Goal: Obtain resource: Obtain resource

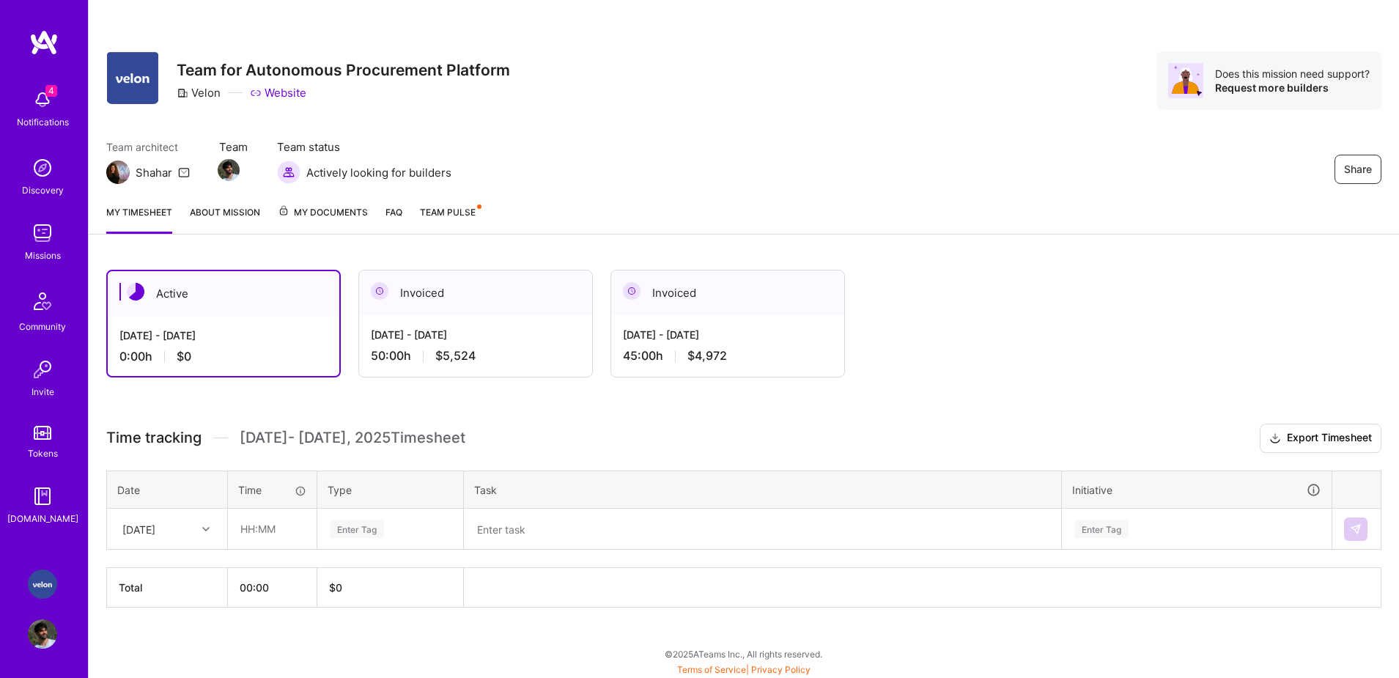
click at [345, 216] on span "My Documents" at bounding box center [323, 212] width 90 height 16
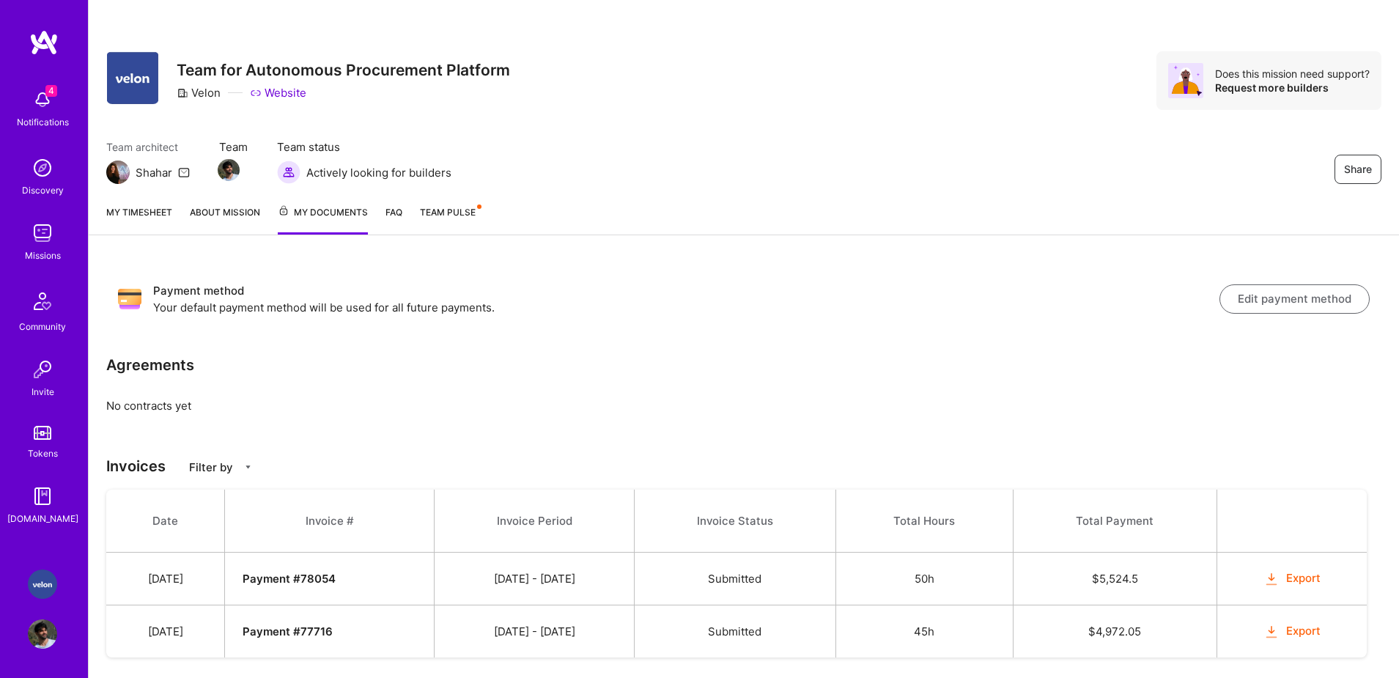
scroll to position [29, 0]
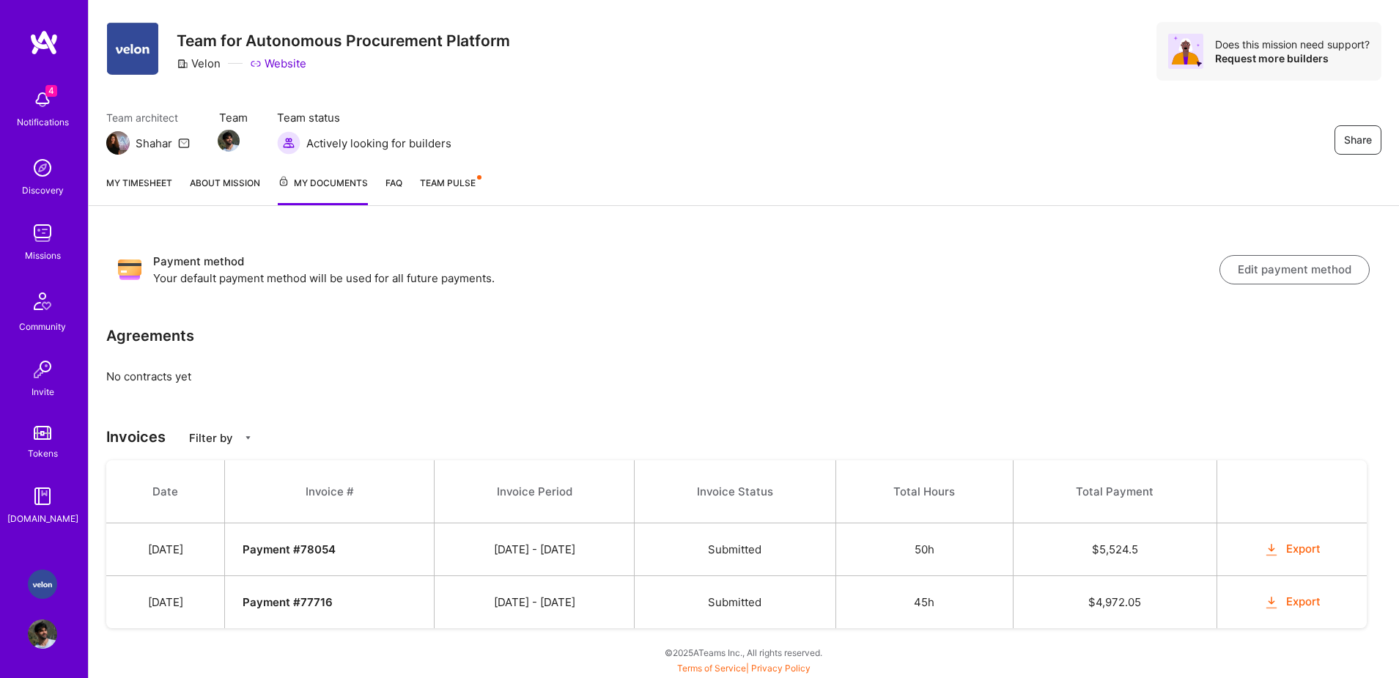
click at [399, 185] on link "FAQ" at bounding box center [393, 190] width 17 height 30
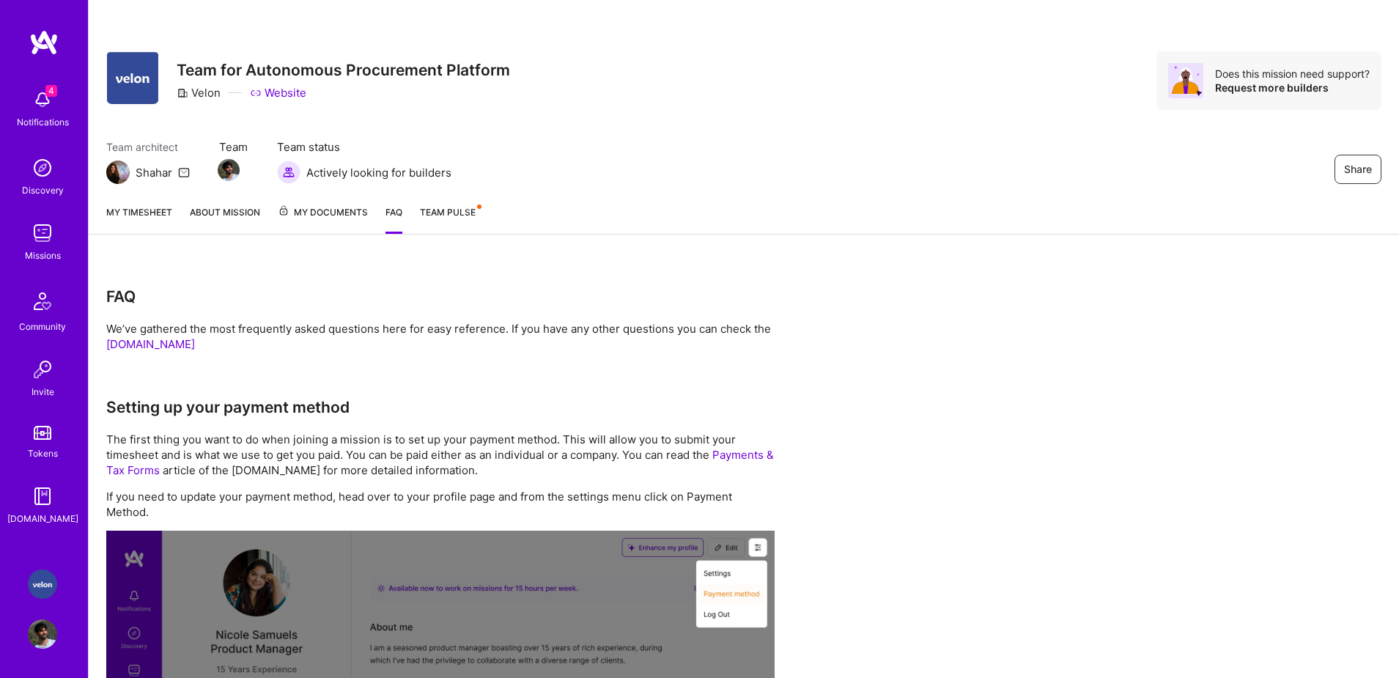
click at [300, 218] on span "My Documents" at bounding box center [323, 212] width 90 height 16
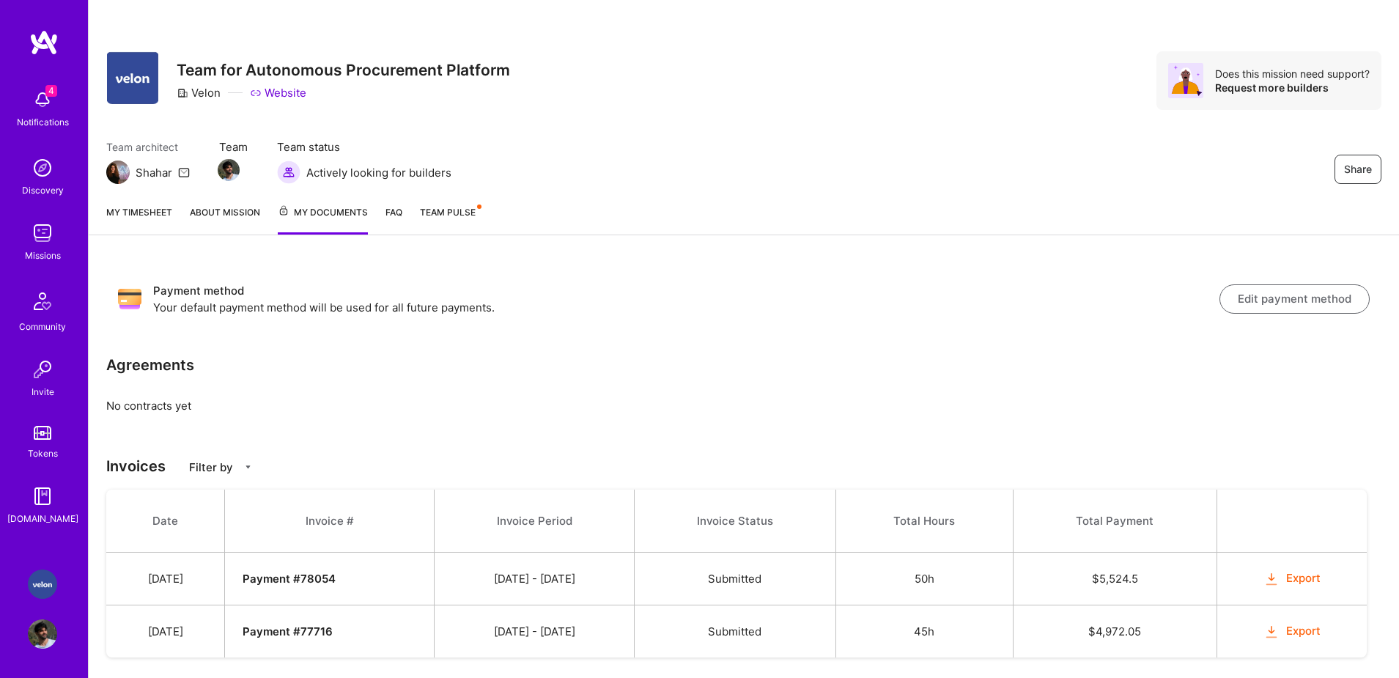
scroll to position [29, 0]
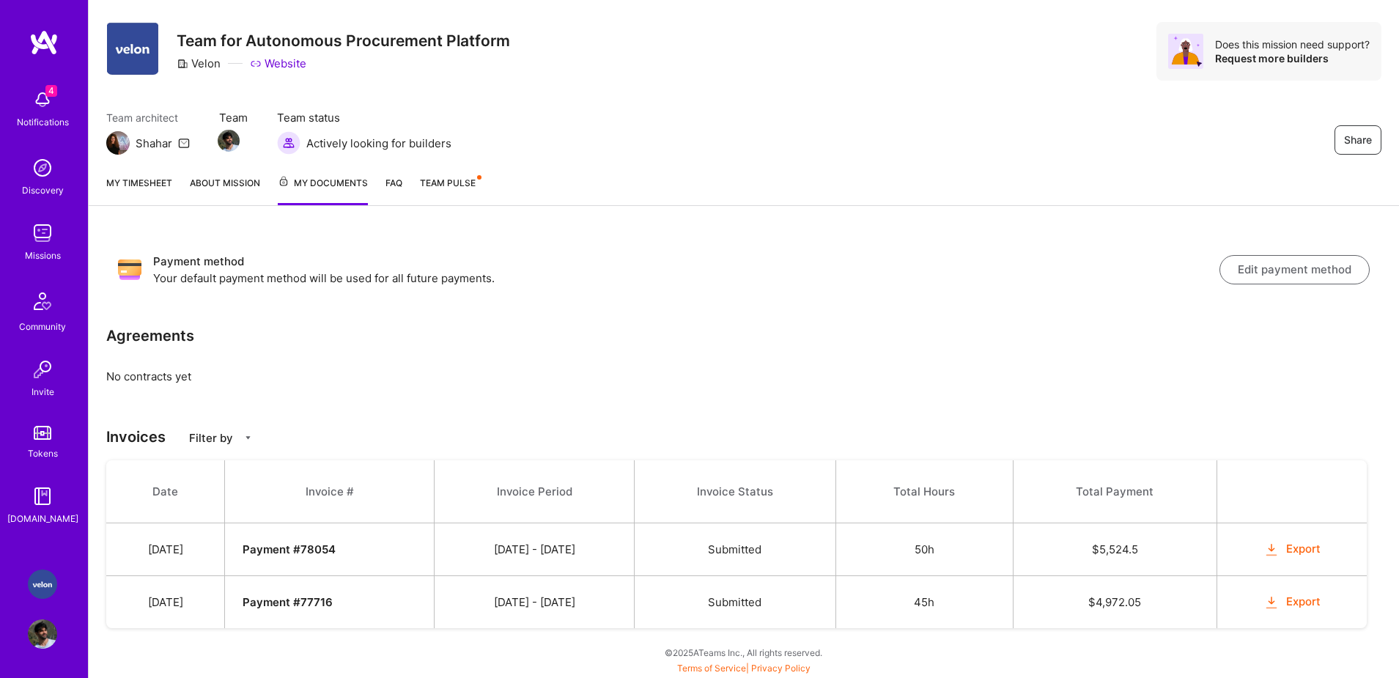
click at [1318, 605] on button "Export" at bounding box center [1291, 602] width 57 height 17
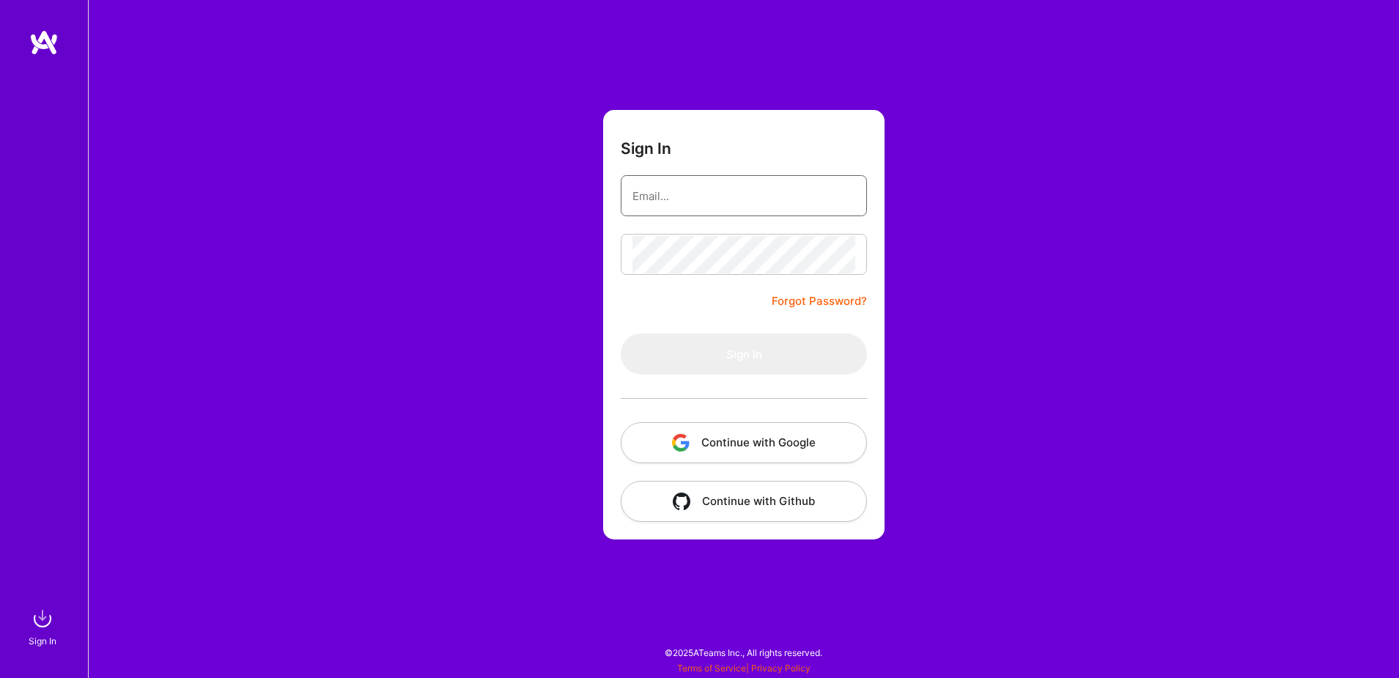
type input "[EMAIL_ADDRESS][DOMAIN_NAME]"
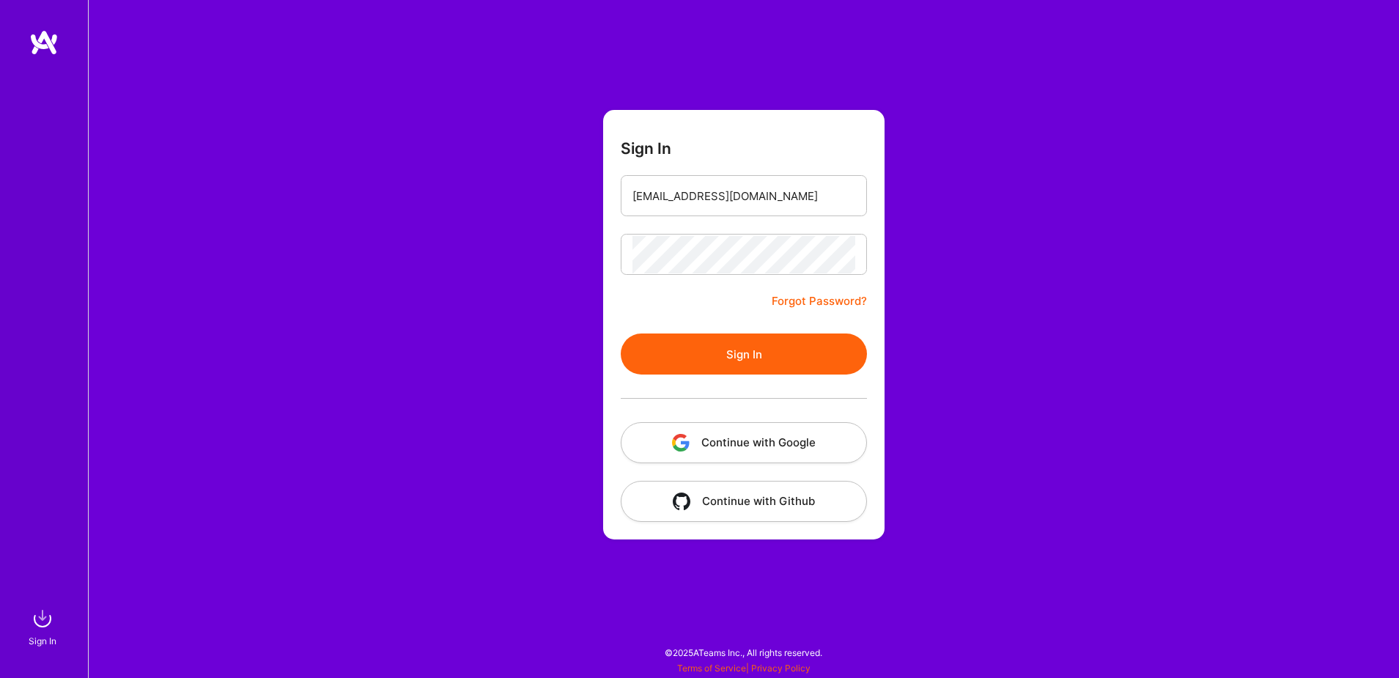
click at [802, 446] on button "Continue with Google" at bounding box center [744, 442] width 246 height 41
